Goal: Contribute content: Contribute content

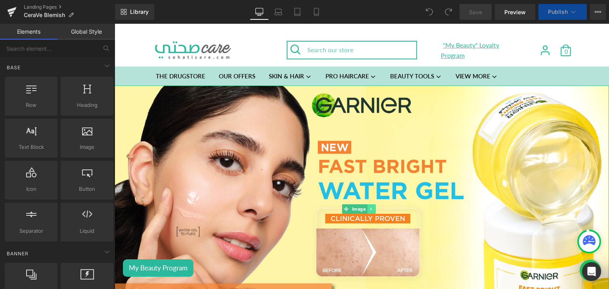
click at [369, 207] on icon at bounding box center [371, 209] width 4 height 5
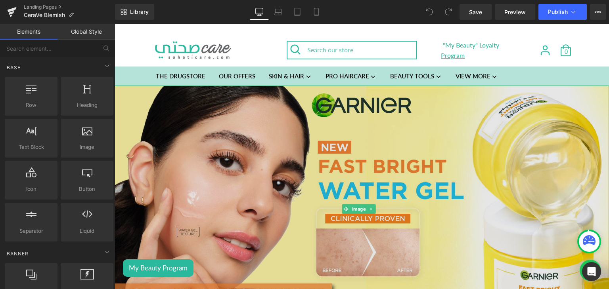
click at [337, 209] on div "Image" at bounding box center [362, 209] width 494 height 247
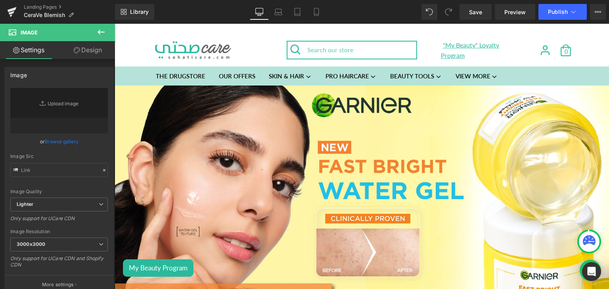
click at [101, 36] on icon at bounding box center [101, 32] width 10 height 10
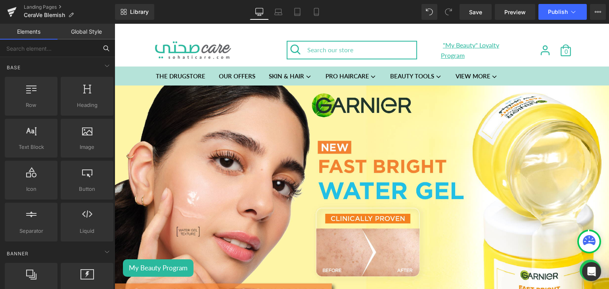
click at [42, 49] on input "text" at bounding box center [49, 48] width 98 height 17
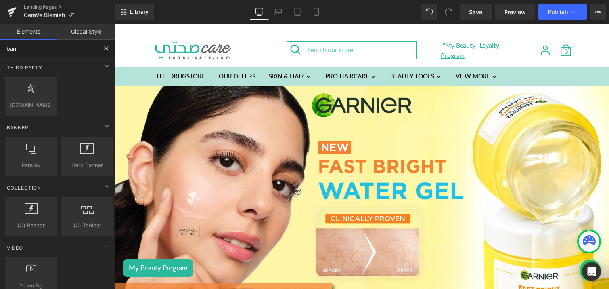
type input "bann"
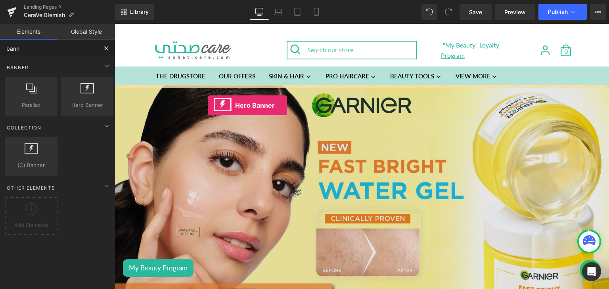
drag, startPoint x: 195, startPoint y: 130, endPoint x: 208, endPoint y: 105, distance: 27.8
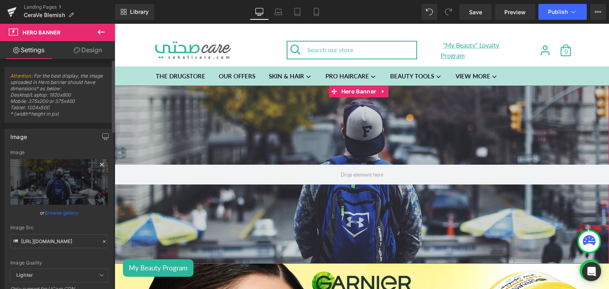
click at [101, 165] on icon at bounding box center [102, 165] width 10 height 10
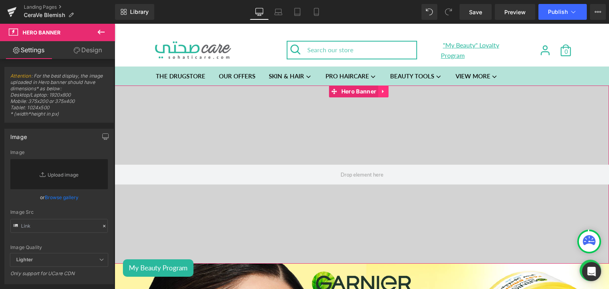
click at [382, 94] on icon at bounding box center [384, 91] width 6 height 6
click at [401, 94] on icon at bounding box center [399, 91] width 6 height 6
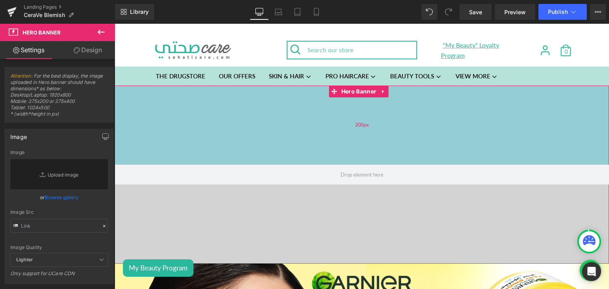
click at [315, 132] on div "200px" at bounding box center [362, 125] width 494 height 79
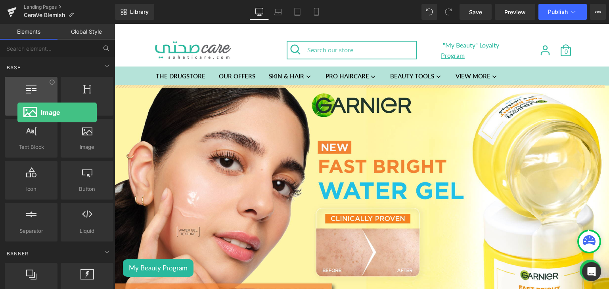
drag, startPoint x: 86, startPoint y: 137, endPoint x: 18, endPoint y: 113, distance: 72.6
click at [18, 113] on div "Row rows, columns, layouts, div Heading headings, titles, h1,h2,h3,h4,h5,h6 Tex…" at bounding box center [59, 159] width 112 height 168
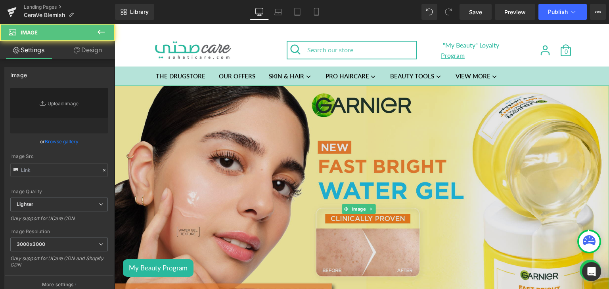
click at [357, 181] on img at bounding box center [362, 209] width 494 height 247
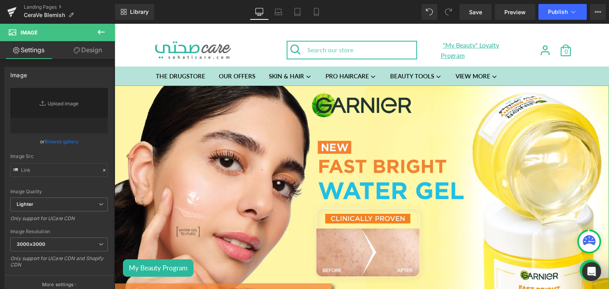
click at [91, 55] on link "Design" at bounding box center [87, 50] width 57 height 18
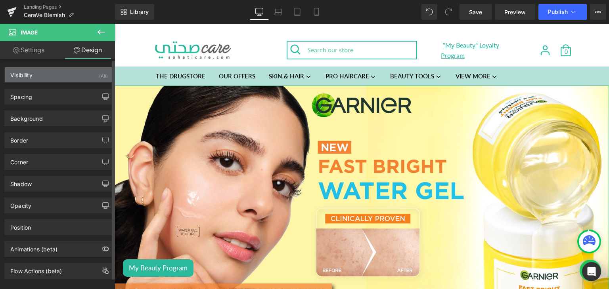
click at [74, 71] on div "Visibility (All)" at bounding box center [59, 74] width 109 height 15
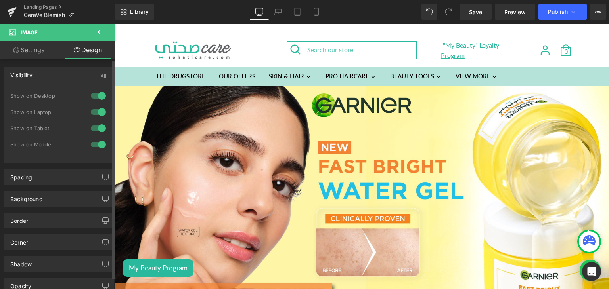
click at [98, 127] on div at bounding box center [98, 128] width 19 height 13
click at [97, 147] on div at bounding box center [98, 144] width 19 height 13
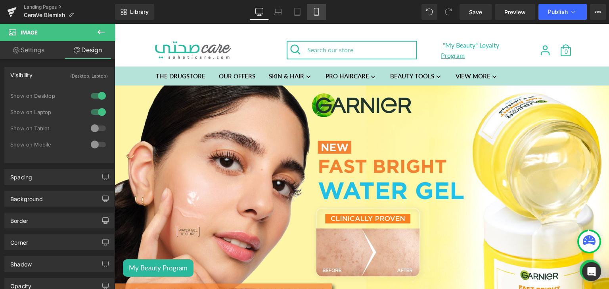
click at [319, 4] on link "Mobile" at bounding box center [316, 12] width 19 height 16
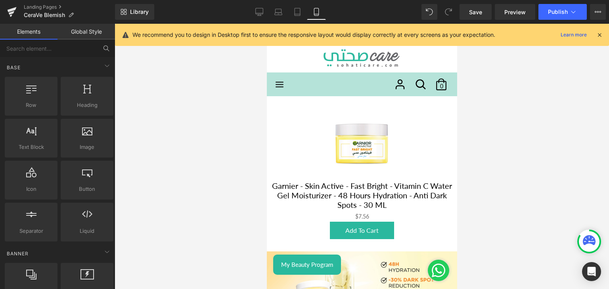
click at [211, 136] on div at bounding box center [362, 157] width 494 height 266
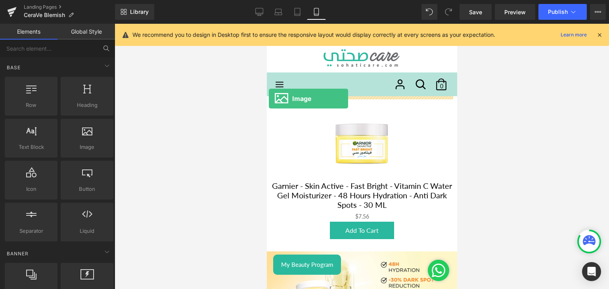
drag, startPoint x: 347, startPoint y: 165, endPoint x: 268, endPoint y: 99, distance: 102.9
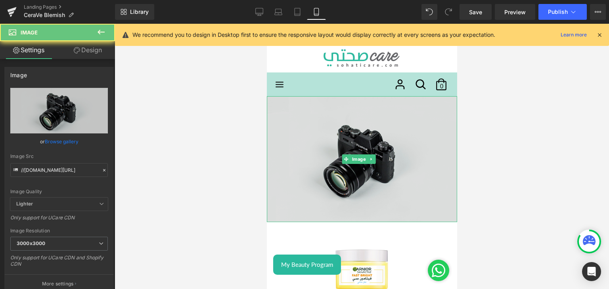
click at [326, 144] on img at bounding box center [361, 159] width 190 height 126
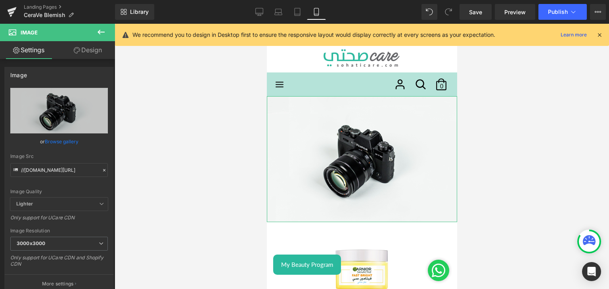
click at [99, 50] on link "Design" at bounding box center [87, 50] width 57 height 18
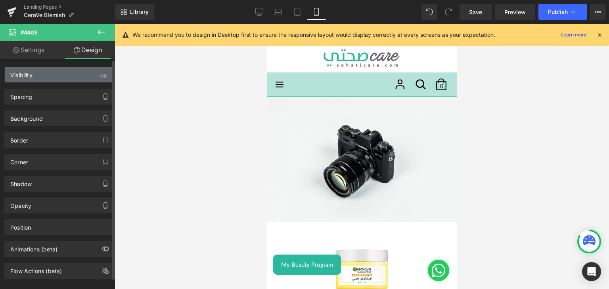
click at [66, 72] on div "Visibility (All)" at bounding box center [59, 74] width 109 height 15
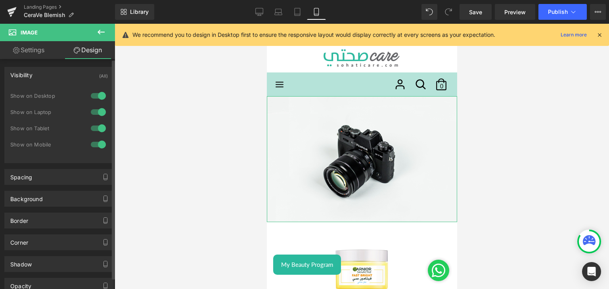
click at [96, 95] on div at bounding box center [98, 96] width 19 height 13
click at [96, 113] on div at bounding box center [98, 112] width 19 height 13
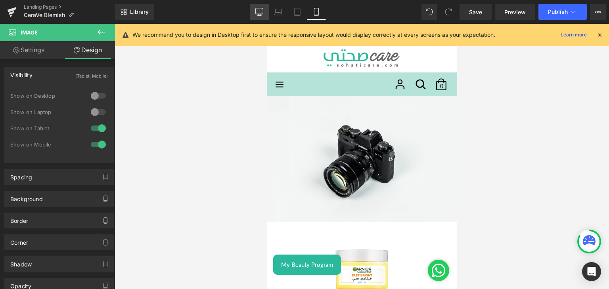
click at [256, 8] on icon at bounding box center [259, 12] width 8 height 8
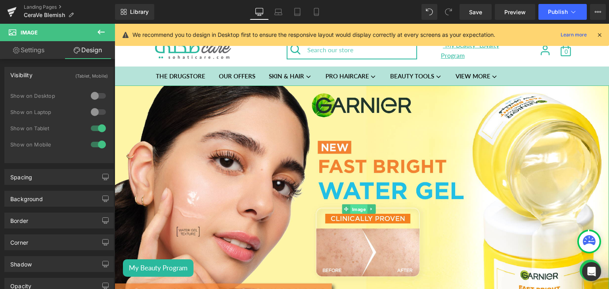
click at [350, 208] on span "Image" at bounding box center [358, 210] width 17 height 10
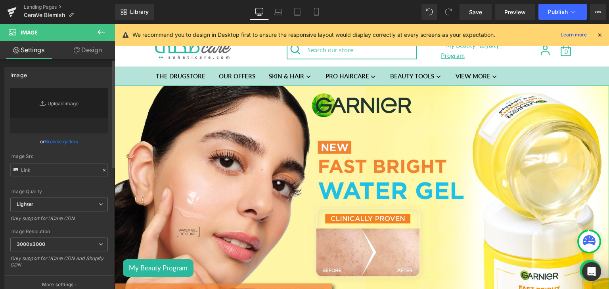
click at [71, 140] on link "Browse gallery" at bounding box center [62, 142] width 34 height 14
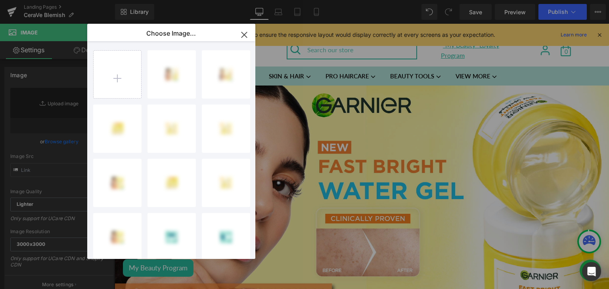
type input "C:\fakepath\Lebanon_Acne Prone_Sohati Care_Desktop_ 4000x1000.jpg"
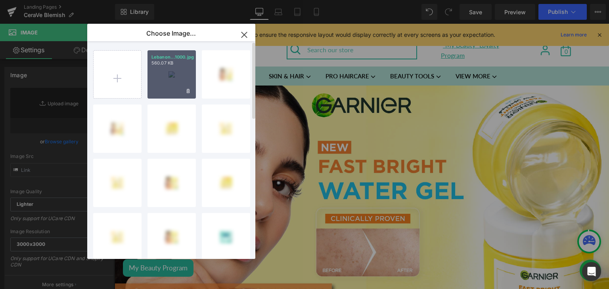
click at [181, 67] on div "Lebanon...1000.jpg 560.07 KB" at bounding box center [171, 74] width 48 height 48
type input "[URL][DOMAIN_NAME]"
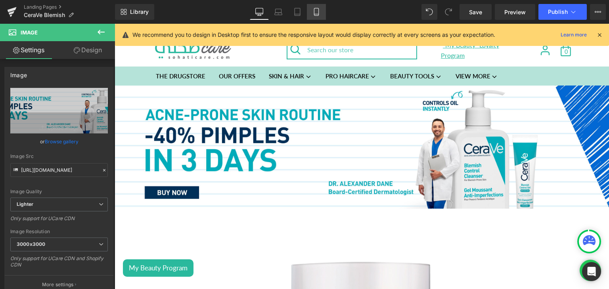
click at [314, 11] on icon at bounding box center [316, 12] width 8 height 8
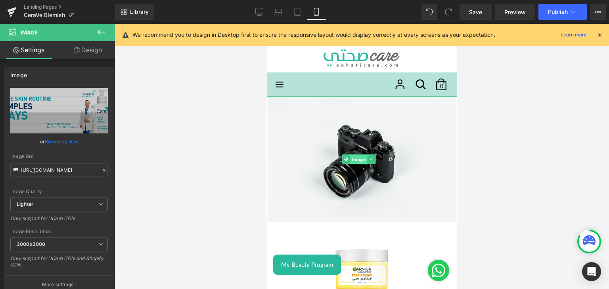
click at [358, 156] on span "Image" at bounding box center [358, 160] width 17 height 10
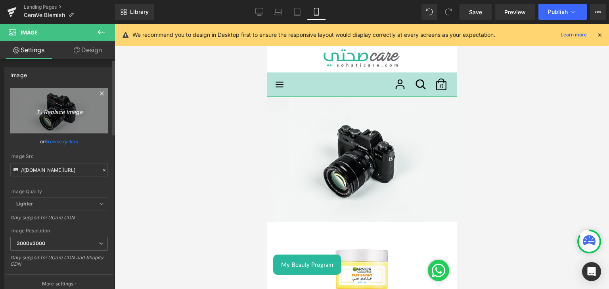
click at [61, 113] on icon "Replace Image" at bounding box center [58, 111] width 63 height 10
type input "C:\fakepath\Lebanon_Acne Prone_Sohati Care_mobile_ 2000x1000.jpg"
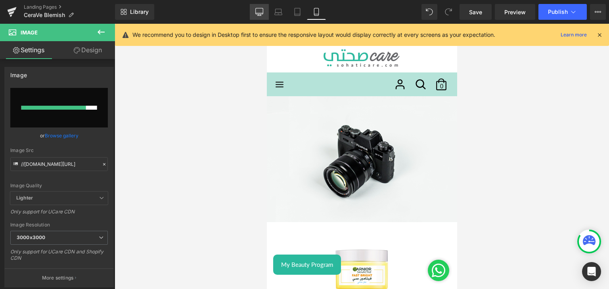
click at [266, 13] on link "Desktop" at bounding box center [259, 12] width 19 height 16
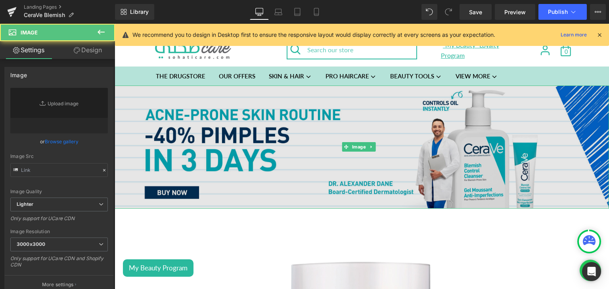
click at [279, 209] on img at bounding box center [362, 148] width 494 height 124
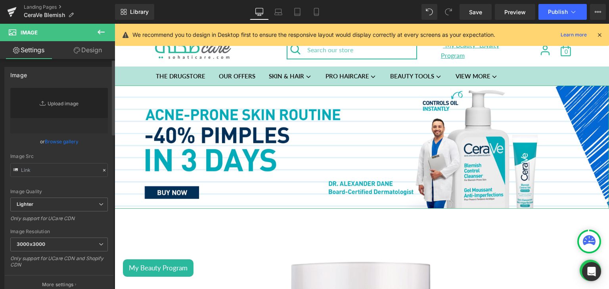
click at [47, 109] on link "Replace Image" at bounding box center [59, 111] width 98 height 46
type input "C:\fakepath\Lebanon_Acne Prone_Sohati Care_Desktop_ 4000x1000.jpg"
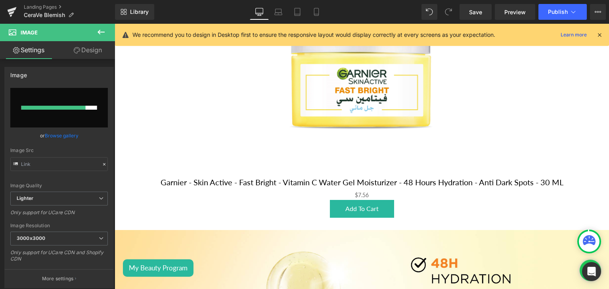
scroll to position [283, 0]
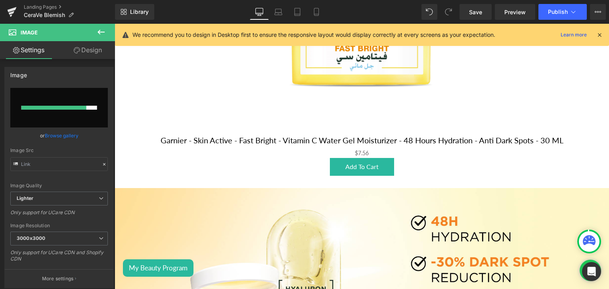
click at [100, 32] on icon at bounding box center [101, 32] width 7 height 5
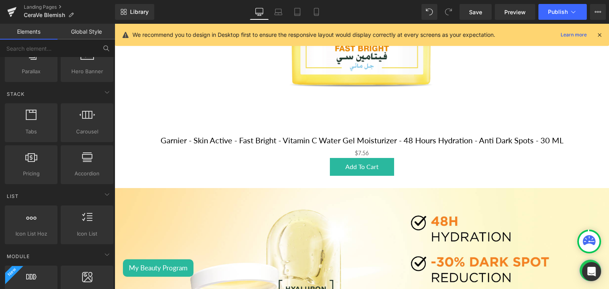
scroll to position [0, 0]
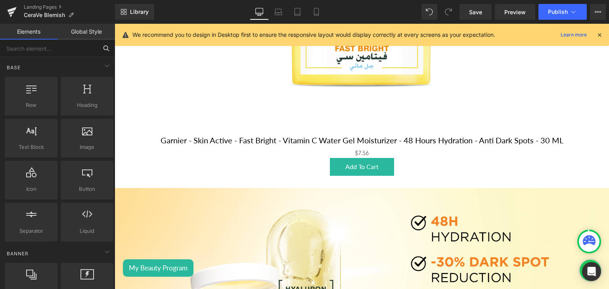
click at [27, 48] on input "text" at bounding box center [49, 48] width 98 height 17
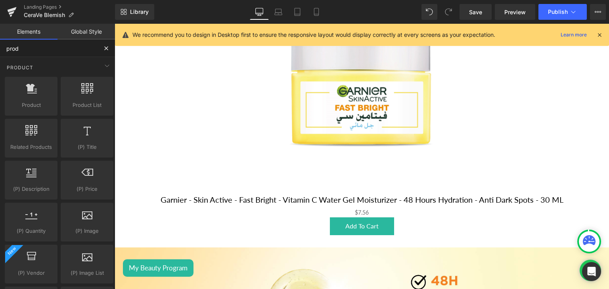
scroll to position [223, 0]
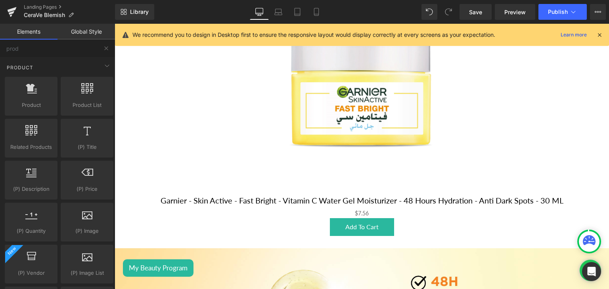
click at [323, 149] on img at bounding box center [361, 95] width 195 height 195
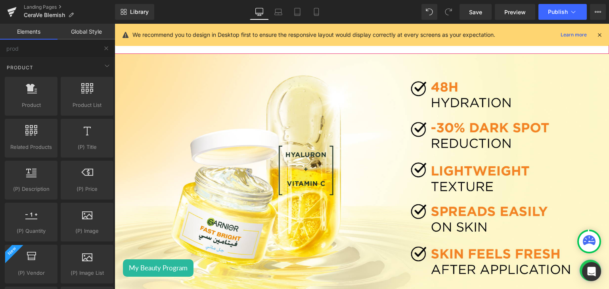
click at [323, 42] on div "Add To Cart" at bounding box center [362, 32] width 486 height 18
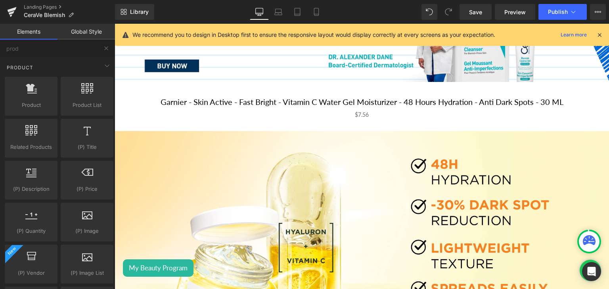
scroll to position [128, 0]
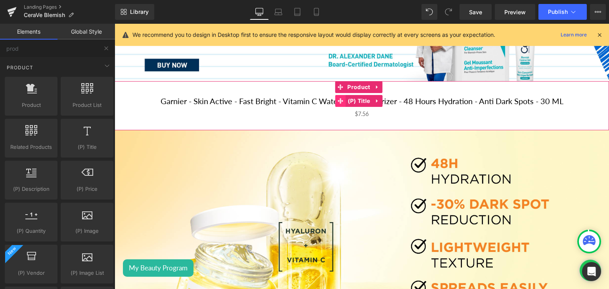
click at [336, 107] on span at bounding box center [340, 101] width 10 height 12
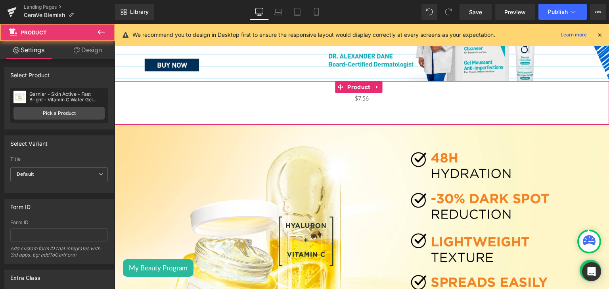
click at [321, 125] on div "$0 $7.56 (P) Price Product" at bounding box center [362, 103] width 494 height 44
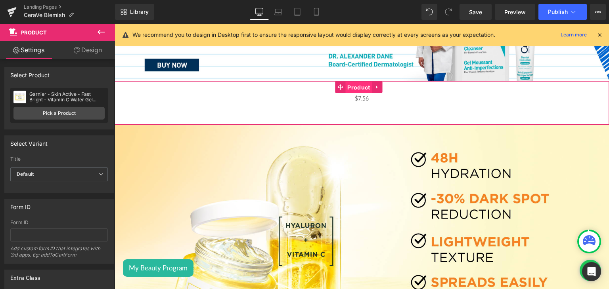
click at [350, 94] on span "Product" at bounding box center [358, 88] width 27 height 12
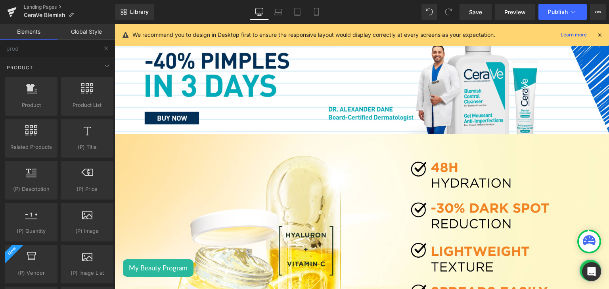
scroll to position [0, 0]
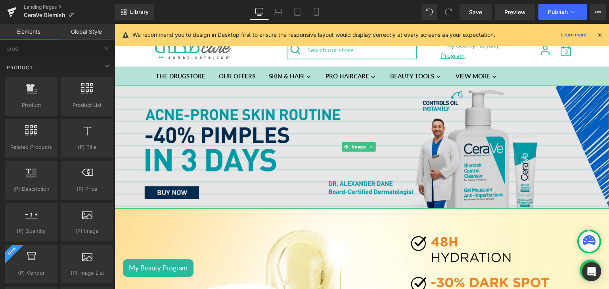
click at [350, 125] on img at bounding box center [362, 148] width 494 height 124
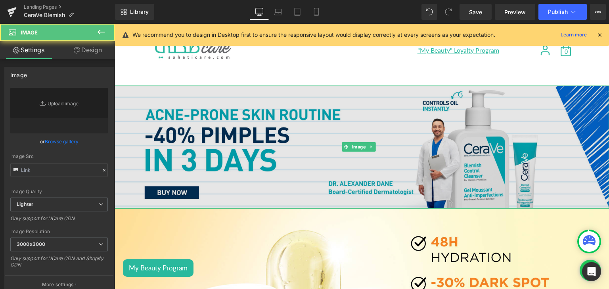
scroll to position [136, 0]
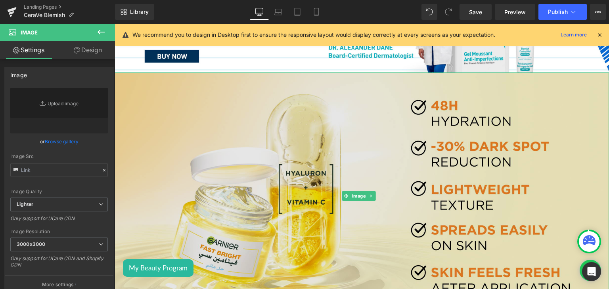
click at [266, 244] on img at bounding box center [362, 196] width 494 height 247
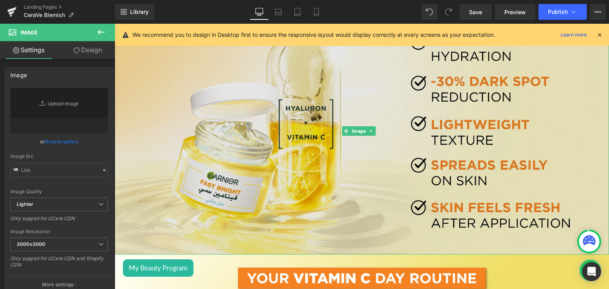
scroll to position [202, 0]
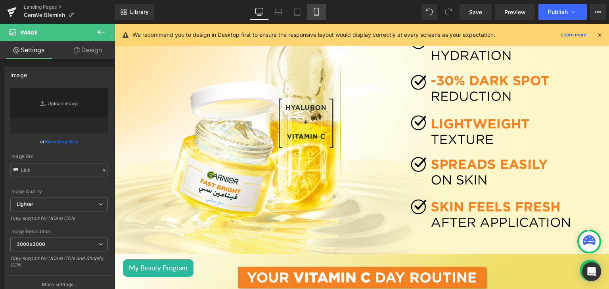
click at [314, 10] on icon at bounding box center [316, 12] width 8 height 8
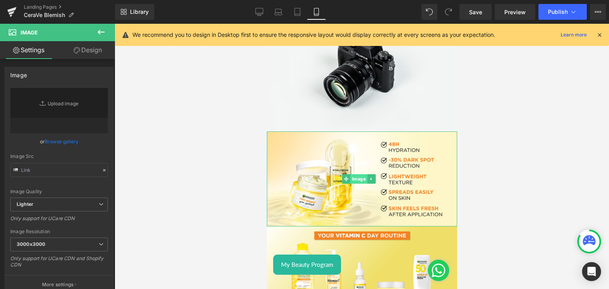
scroll to position [0, 0]
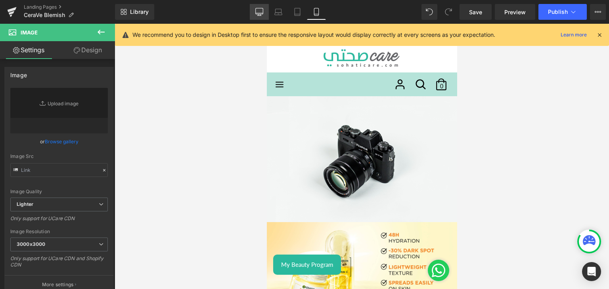
click at [264, 9] on link "Desktop" at bounding box center [259, 12] width 19 height 16
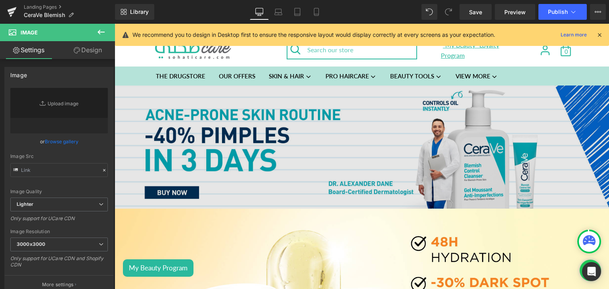
click at [314, 149] on img at bounding box center [362, 148] width 494 height 124
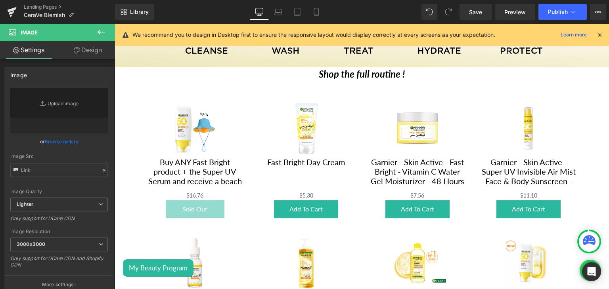
scroll to position [605, 0]
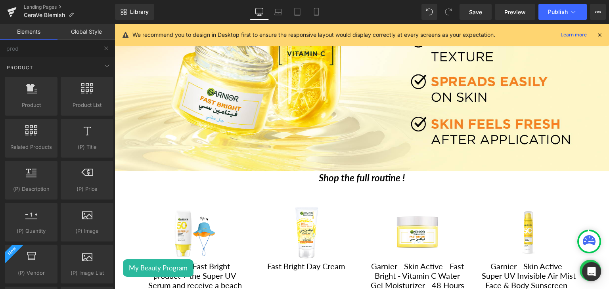
scroll to position [285, 0]
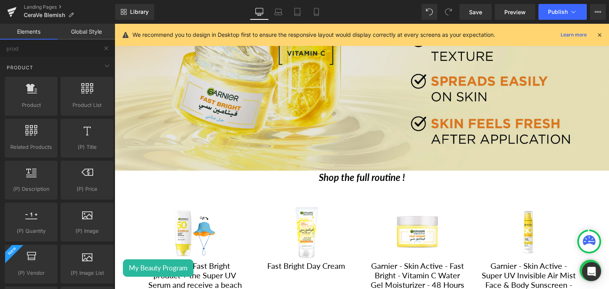
click at [274, 115] on img at bounding box center [362, 46] width 494 height 247
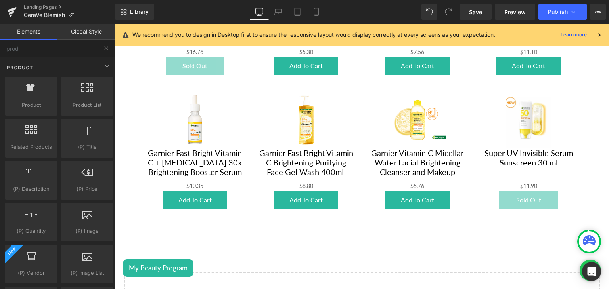
scroll to position [0, 0]
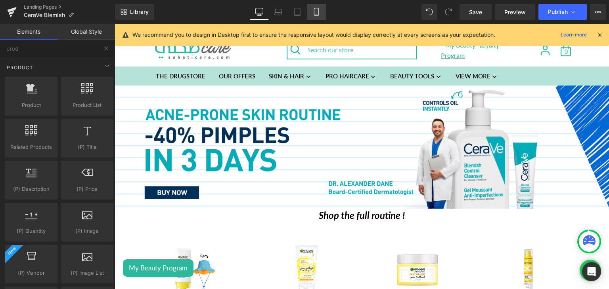
click at [319, 15] on icon at bounding box center [316, 12] width 8 height 8
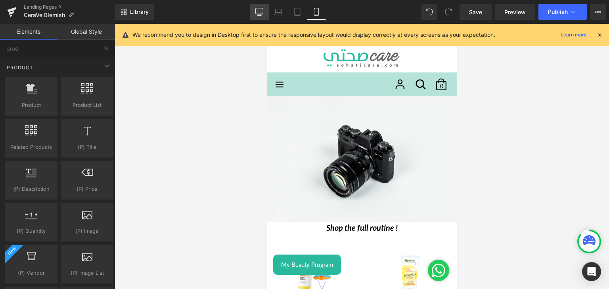
click at [261, 7] on link "Desktop" at bounding box center [259, 12] width 19 height 16
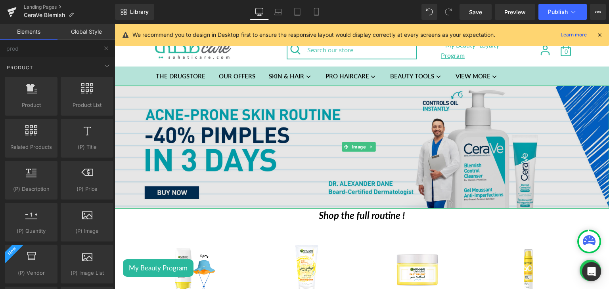
click at [237, 123] on img at bounding box center [362, 148] width 494 height 124
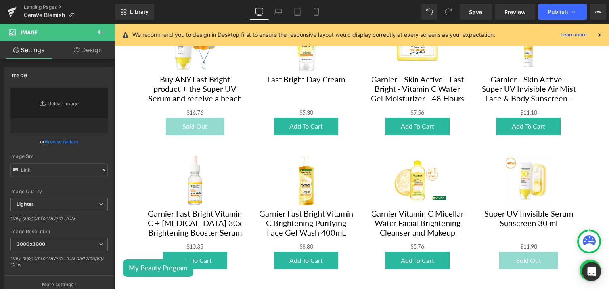
scroll to position [225, 0]
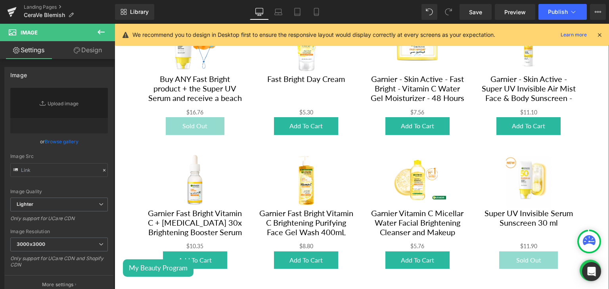
click at [379, 9] on link at bounding box center [383, 3] width 10 height 12
click at [296, 74] on img at bounding box center [305, 45] width 57 height 57
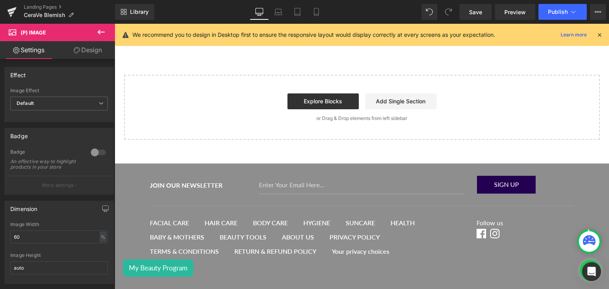
scroll to position [484, 0]
click at [295, 109] on link "Explore Blocks" at bounding box center [322, 101] width 71 height 16
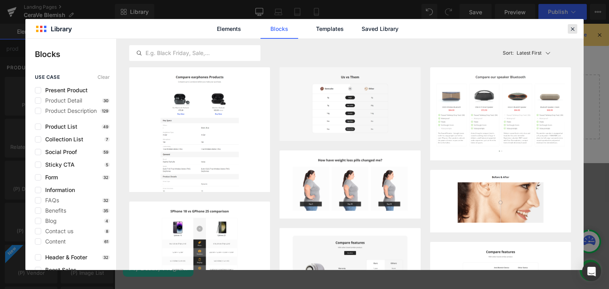
click at [575, 28] on icon at bounding box center [572, 28] width 7 height 7
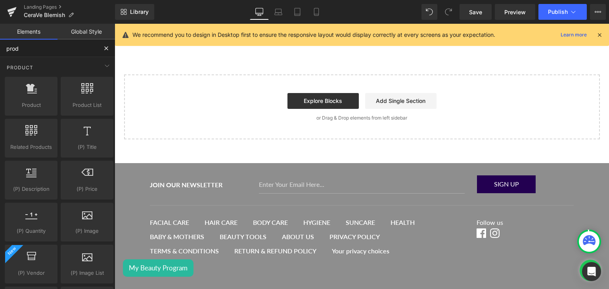
click at [27, 44] on input "prod" at bounding box center [49, 48] width 98 height 17
type input "product"
click at [382, 109] on link "Add Single Section" at bounding box center [400, 101] width 71 height 16
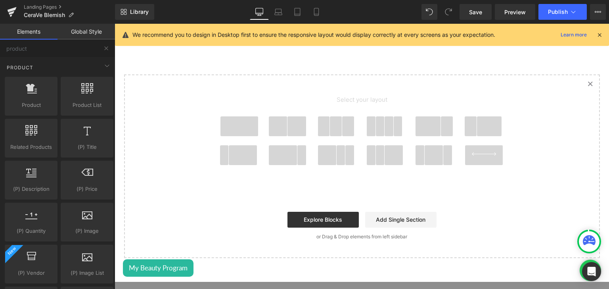
click at [274, 136] on span at bounding box center [278, 127] width 19 height 20
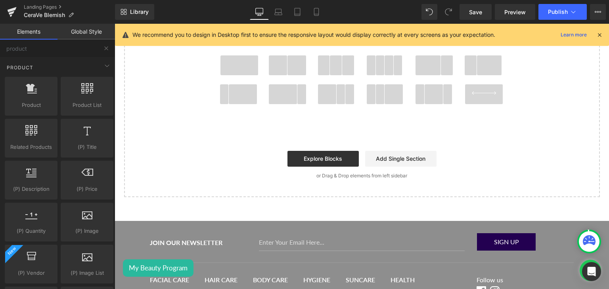
scroll to position [582, 0]
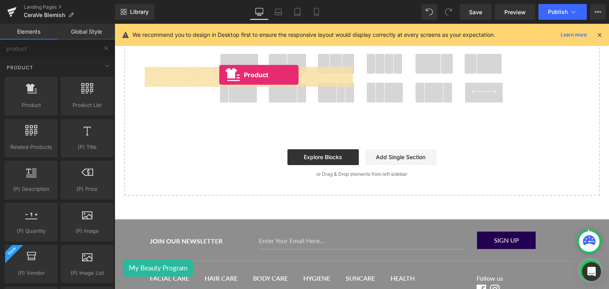
drag, startPoint x: 149, startPoint y: 116, endPoint x: 219, endPoint y: 75, distance: 81.0
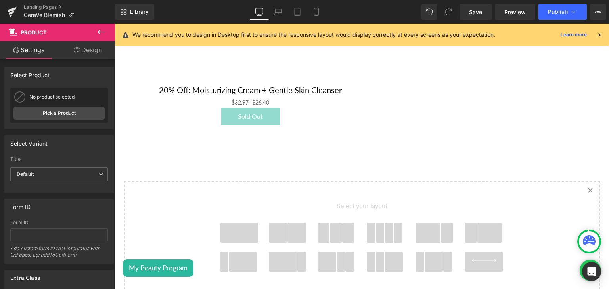
click at [101, 33] on icon at bounding box center [101, 32] width 10 height 10
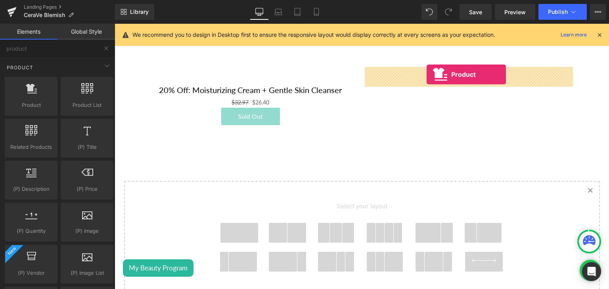
drag, startPoint x: 146, startPoint y: 117, endPoint x: 427, endPoint y: 75, distance: 283.4
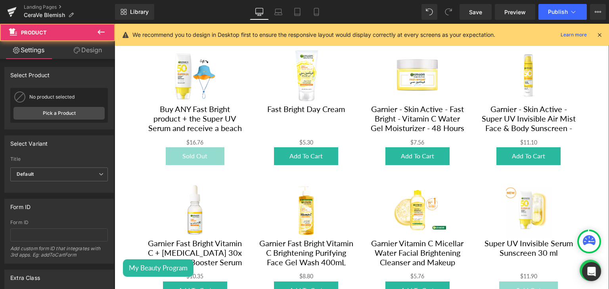
scroll to position [195, 0]
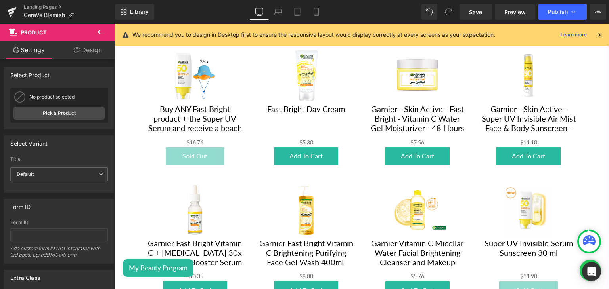
click at [432, 165] on div "Sale Off (P) Image Garnier - Skin Active - Fast Bright - Vitamin C Water Gel Mo…" at bounding box center [417, 106] width 111 height 134
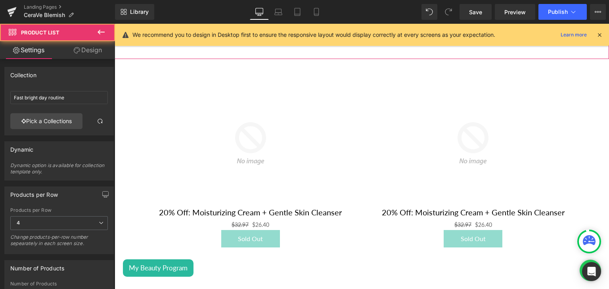
click at [430, 47] on span at bounding box center [362, 37] width 494 height 20
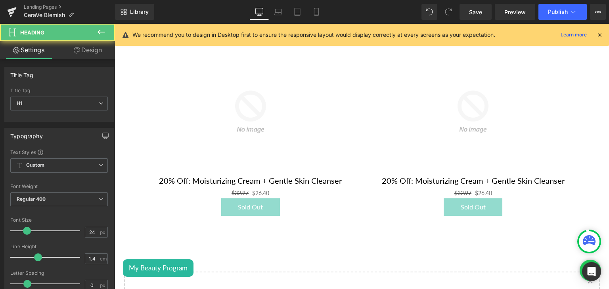
click at [398, 26] on icon "Shop the full routine !" at bounding box center [362, 20] width 86 height 11
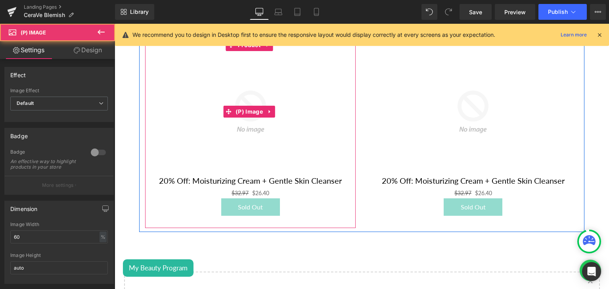
click at [216, 173] on img at bounding box center [251, 112] width 122 height 122
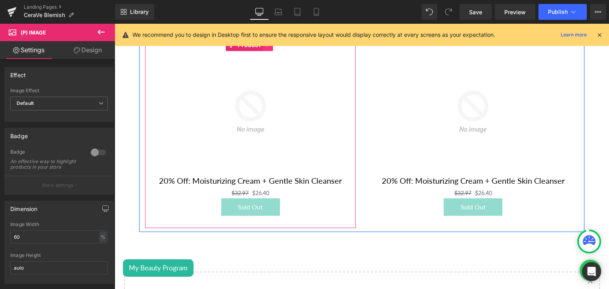
click at [268, 47] on icon at bounding box center [267, 46] width 2 height 4
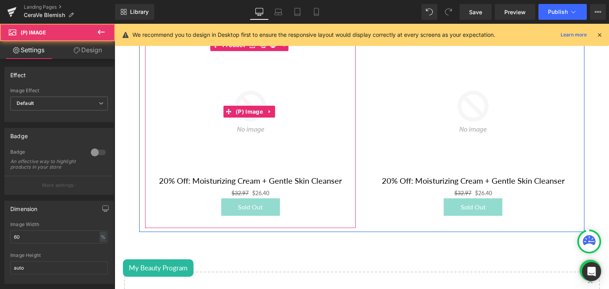
click at [244, 173] on img at bounding box center [251, 112] width 122 height 122
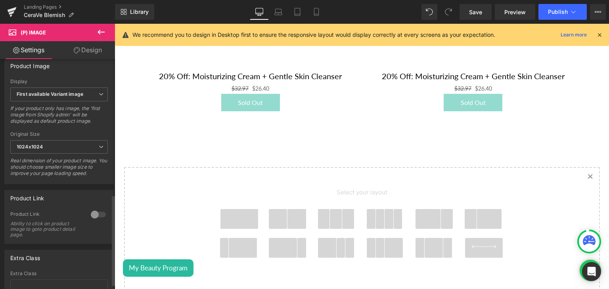
scroll to position [355, 0]
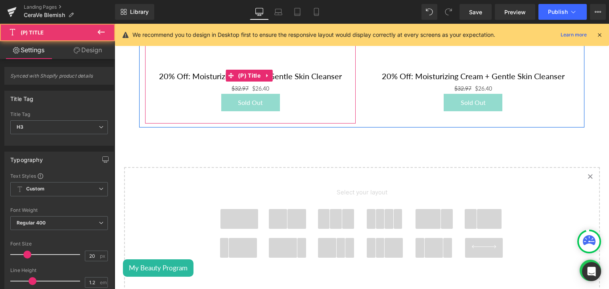
click at [177, 81] on link "20% Off: Moisturizing Cream + Gentle Skin Cleanser" at bounding box center [250, 76] width 183 height 10
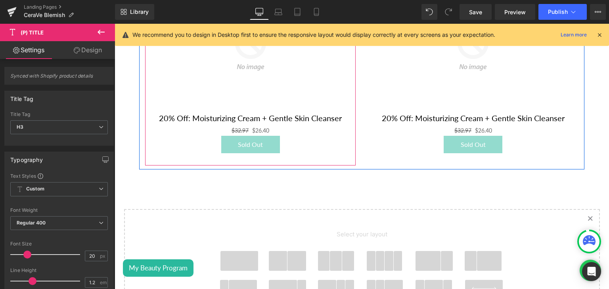
scroll to position [236, 0]
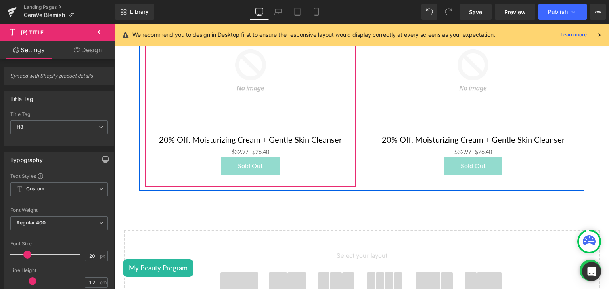
click at [229, 10] on link "Product" at bounding box center [244, 4] width 37 height 12
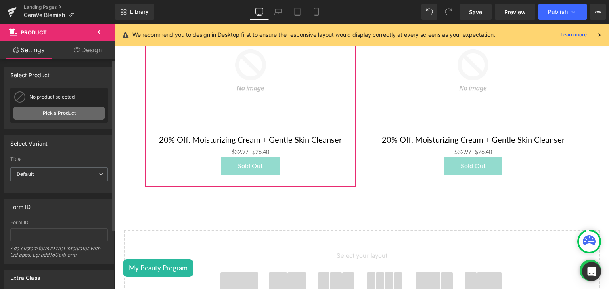
click at [74, 110] on link "Pick a Product" at bounding box center [58, 113] width 91 height 13
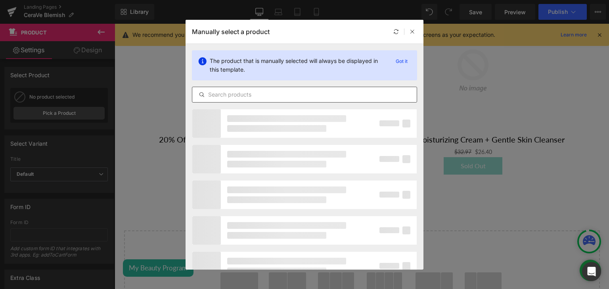
paste input "CERAVE Blemish Control Gel"
click at [249, 98] on input "CERAVE Blemish Control Gel" at bounding box center [304, 95] width 224 height 10
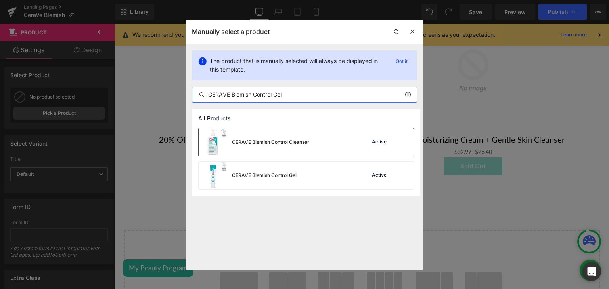
type input "CERAVE Blemish Control Gel"
click at [222, 129] on img at bounding box center [213, 142] width 29 height 28
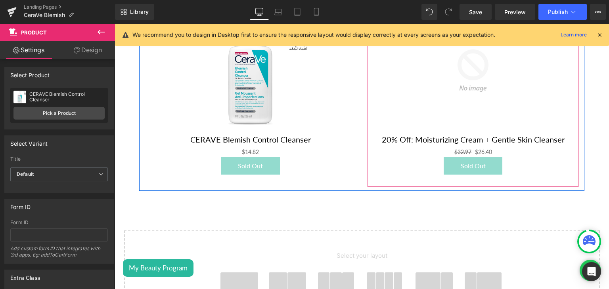
click at [461, 10] on span "Product" at bounding box center [471, 4] width 27 height 12
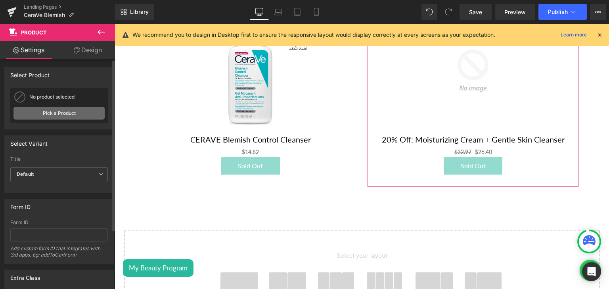
click at [77, 110] on link "Pick a Product" at bounding box center [58, 113] width 91 height 13
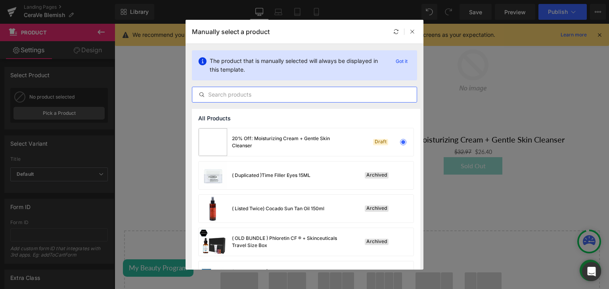
paste input "CERAVE Blemish Control Gel"
click at [257, 94] on input "CERAVE Blemish Control Gel" at bounding box center [304, 95] width 224 height 10
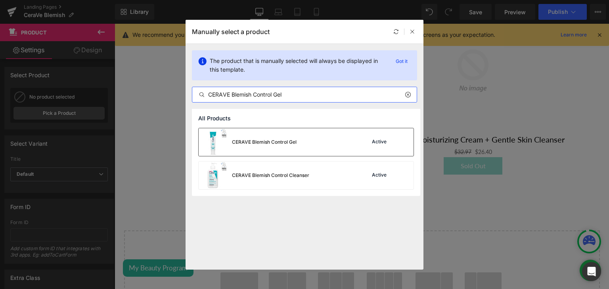
type input "CERAVE Blemish Control Gel"
click at [217, 149] on img at bounding box center [213, 142] width 29 height 28
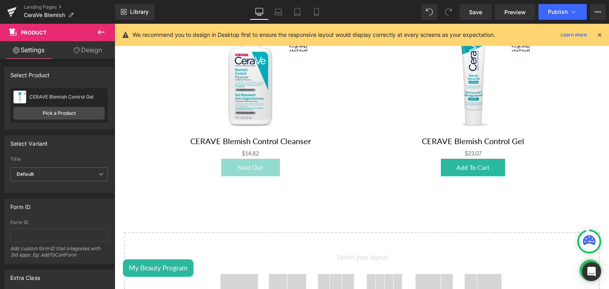
scroll to position [235, 0]
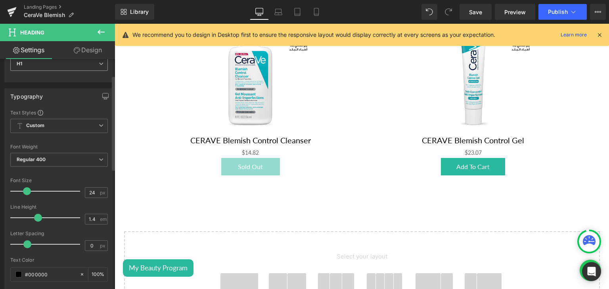
scroll to position [41, 0]
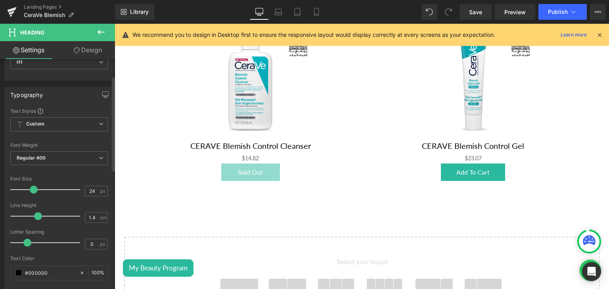
drag, startPoint x: 25, startPoint y: 189, endPoint x: 32, endPoint y: 189, distance: 6.7
click at [32, 189] on span at bounding box center [34, 190] width 8 height 8
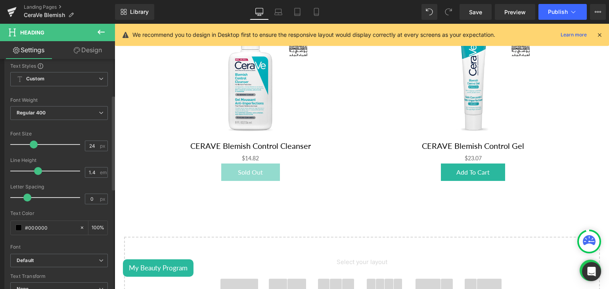
scroll to position [81, 0]
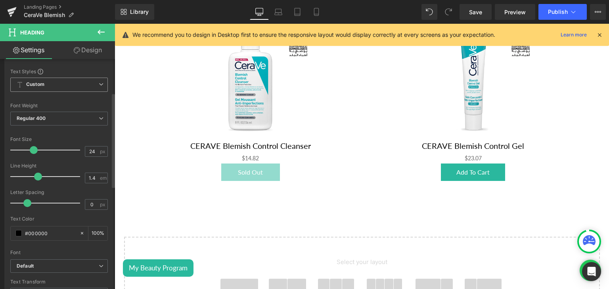
click at [36, 89] on span "Custom Setup Global Style" at bounding box center [59, 85] width 98 height 14
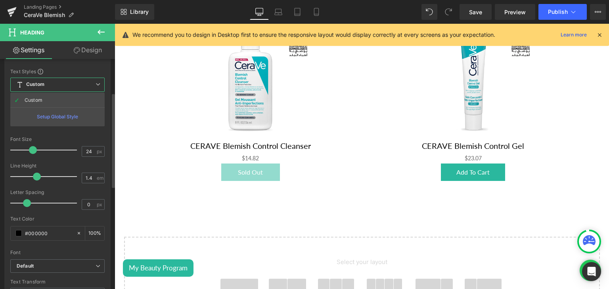
click at [36, 89] on span "Custom Setup Global Style" at bounding box center [57, 85] width 94 height 14
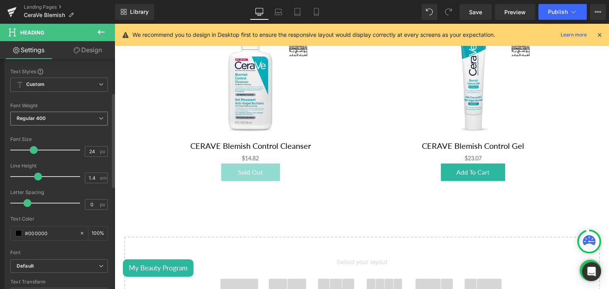
click at [42, 118] on b "Regular 400" at bounding box center [31, 118] width 29 height 6
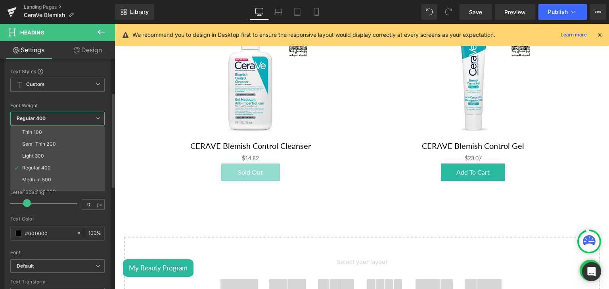
click at [42, 118] on b "Regular 400" at bounding box center [31, 118] width 29 height 6
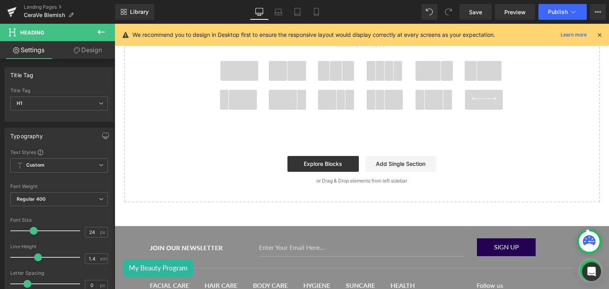
scroll to position [411, 0]
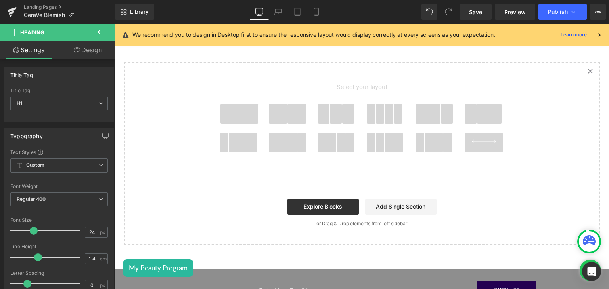
click at [587, 74] on icon "Created with Sketch." at bounding box center [589, 71] width 5 height 5
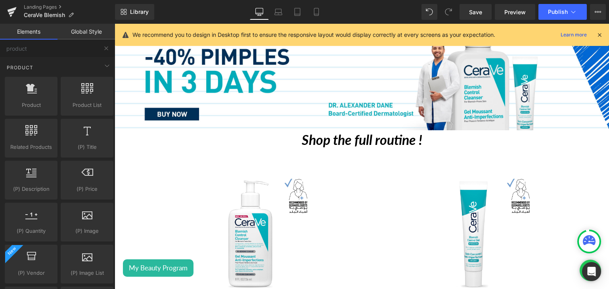
scroll to position [9, 0]
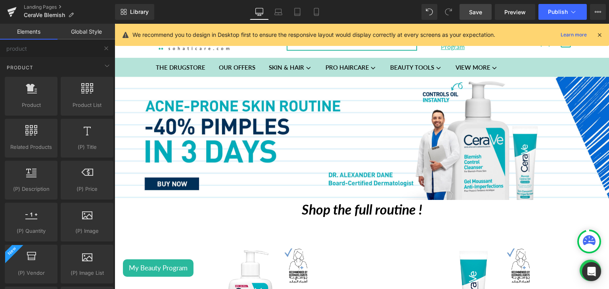
click at [487, 11] on link "Save" at bounding box center [475, 12] width 32 height 16
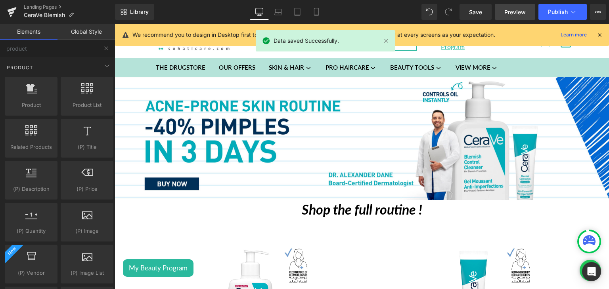
click at [519, 9] on span "Preview" at bounding box center [514, 12] width 21 height 8
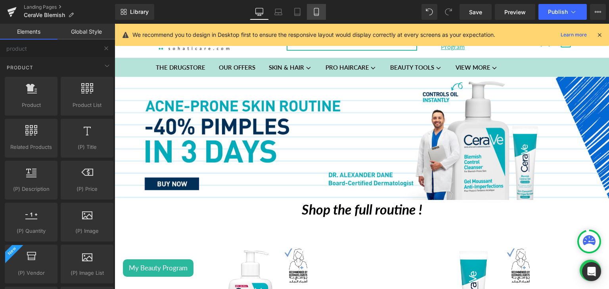
click at [320, 10] on icon at bounding box center [316, 12] width 8 height 8
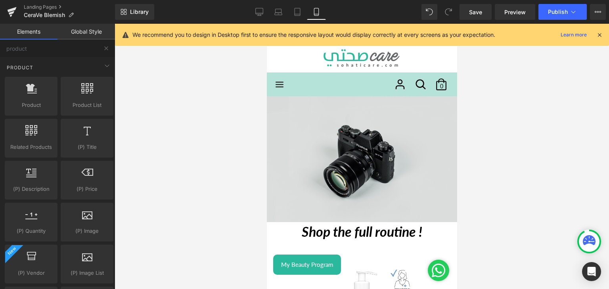
scroll to position [0, 0]
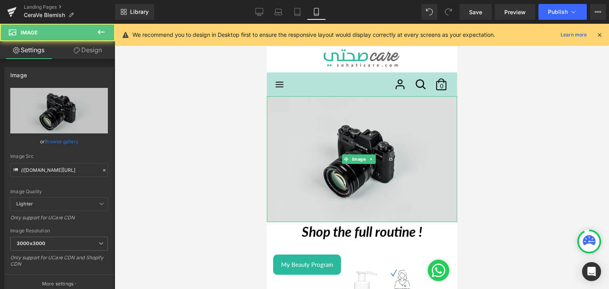
click at [314, 113] on img at bounding box center [361, 159] width 190 height 126
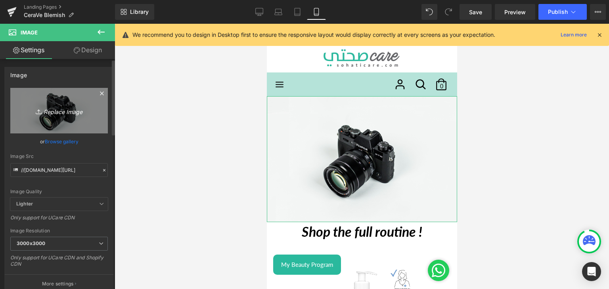
click at [50, 113] on icon "Replace Image" at bounding box center [58, 111] width 63 height 10
type input "C:\fakepath\Lebanon_Acne Prone_Sohati Care_mobile_ 2000x1000.jpg"
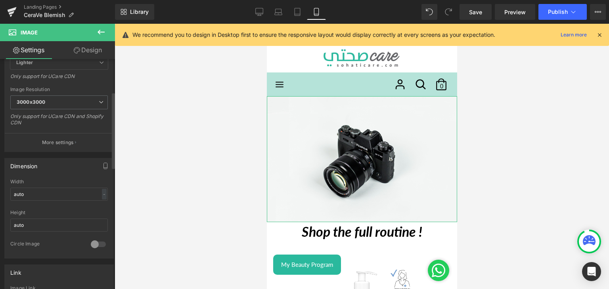
scroll to position [98, 0]
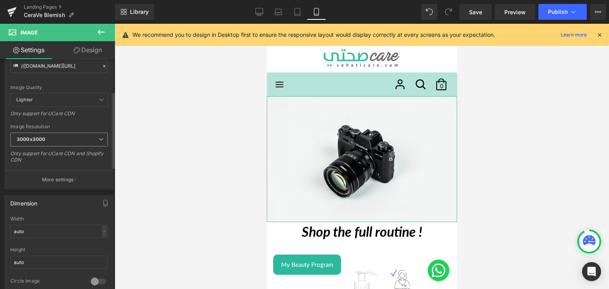
click at [48, 142] on span "3000x3000" at bounding box center [59, 140] width 98 height 14
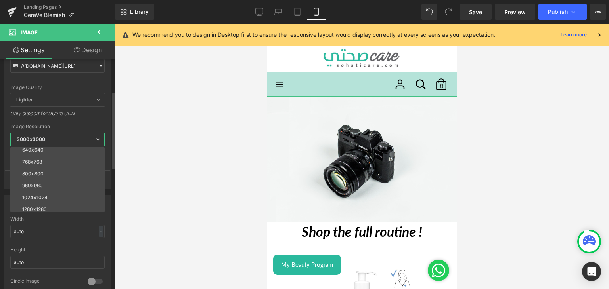
scroll to position [54, 0]
click at [44, 193] on div "1024x1024" at bounding box center [34, 195] width 25 height 6
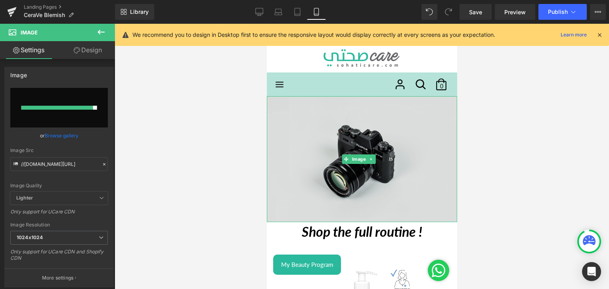
scroll to position [65, 0]
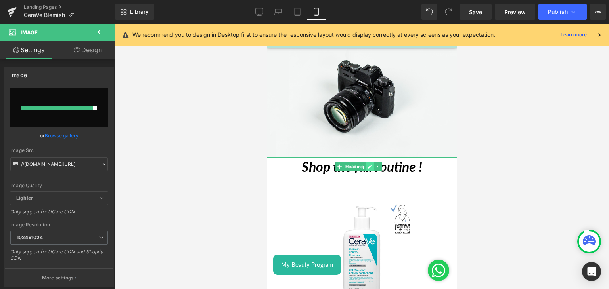
click at [368, 165] on icon at bounding box center [369, 167] width 4 height 4
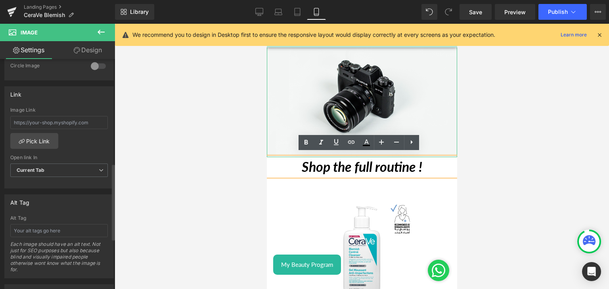
scroll to position [314, 0]
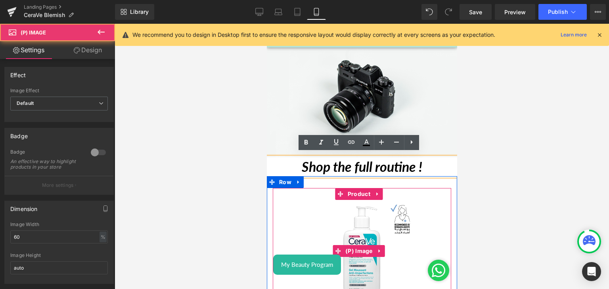
click at [404, 216] on img at bounding box center [361, 251] width 102 height 102
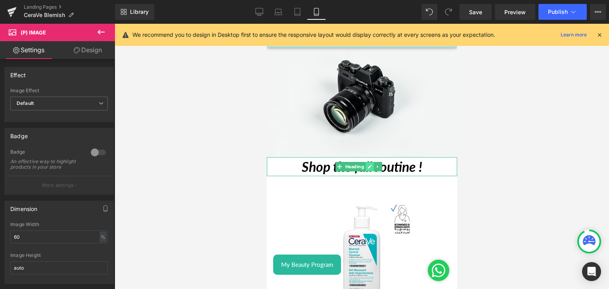
click at [368, 165] on icon at bounding box center [369, 167] width 4 height 5
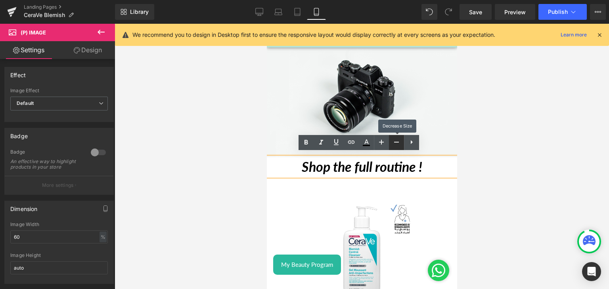
click at [402, 143] on link at bounding box center [396, 142] width 15 height 15
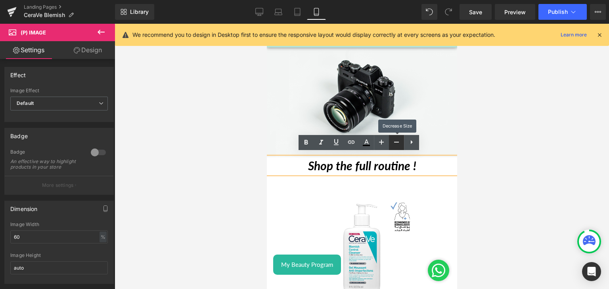
click at [402, 143] on link at bounding box center [396, 142] width 15 height 15
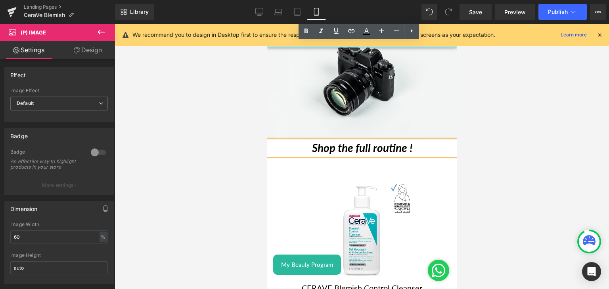
scroll to position [0, 0]
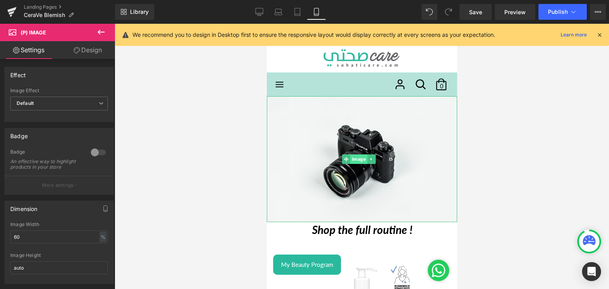
click at [355, 157] on span "Image" at bounding box center [358, 160] width 17 height 10
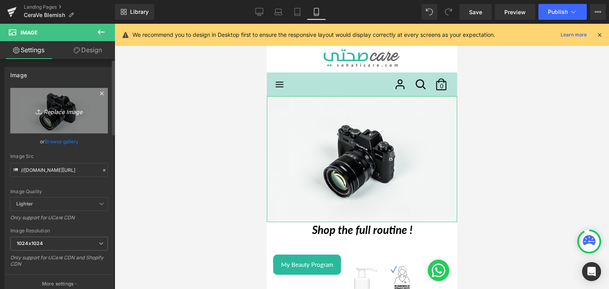
click at [62, 111] on icon "Replace Image" at bounding box center [58, 111] width 63 height 10
type input "C:\fakepath\Lebanon_Acne Prone_Sohati Care_mobile_ 2000x1000.jpg"
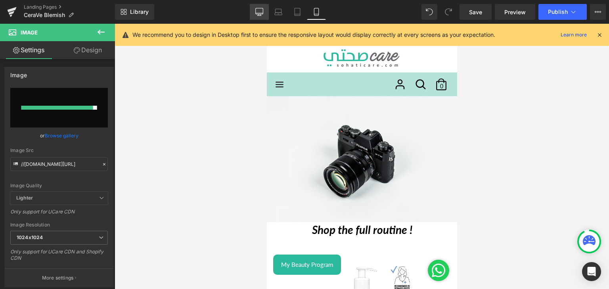
click at [258, 9] on icon at bounding box center [259, 12] width 8 height 8
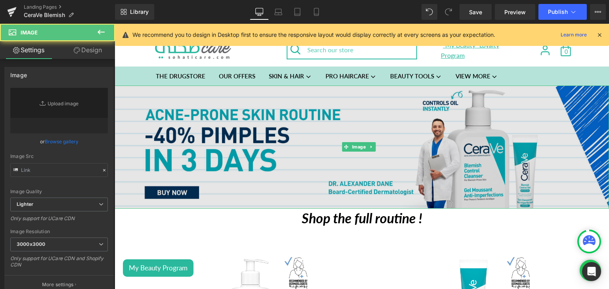
click at [170, 91] on img at bounding box center [362, 148] width 494 height 124
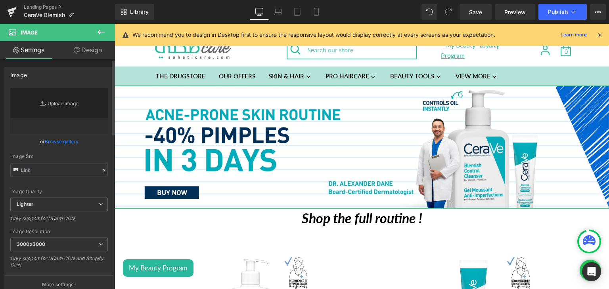
click at [65, 100] on link "Replace Image" at bounding box center [59, 111] width 98 height 46
type input "C:\fakepath\Lebanon_Acne Prone_Sohati Care_Desktop_ 4000x1000.jpg"
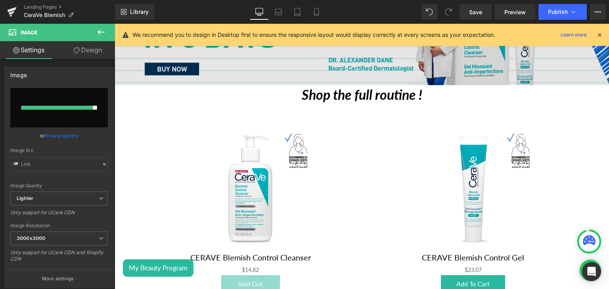
scroll to position [123, 0]
